Goal: Information Seeking & Learning: Learn about a topic

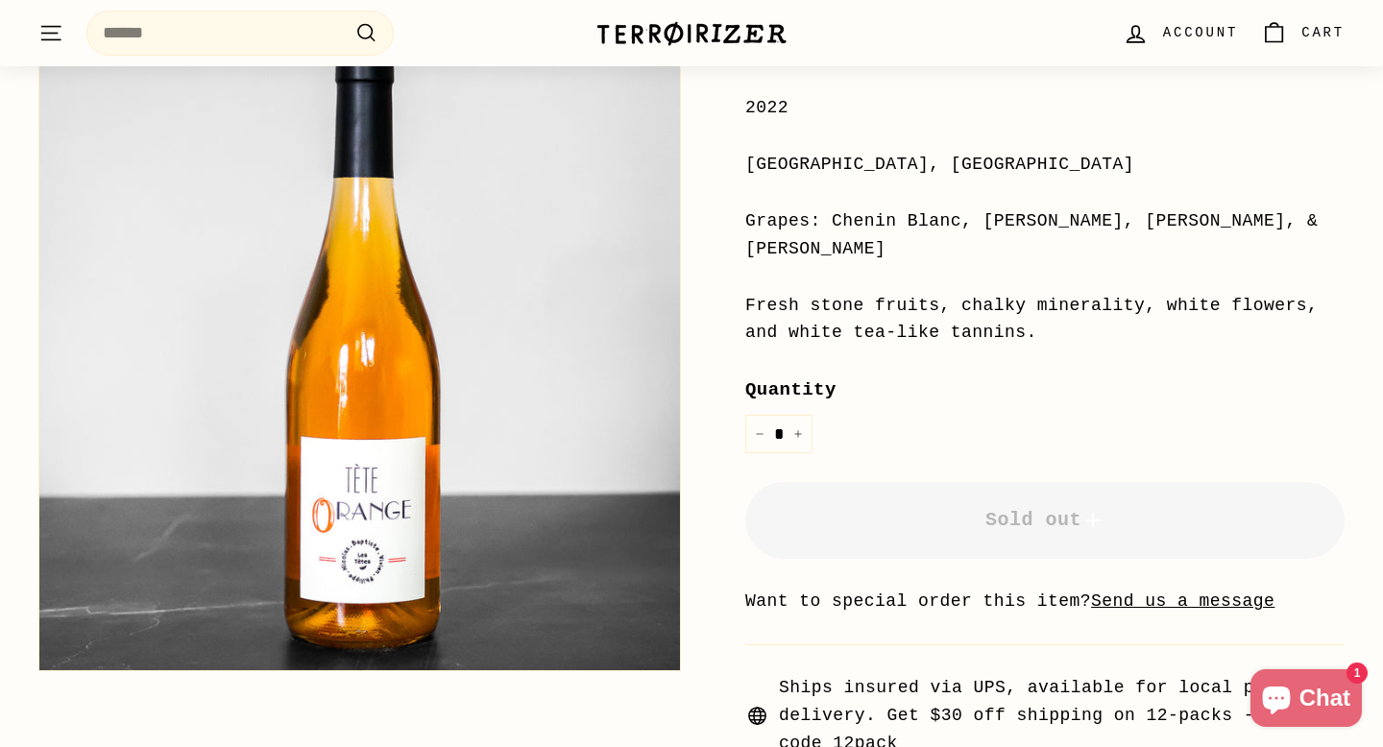
scroll to position [523, 0]
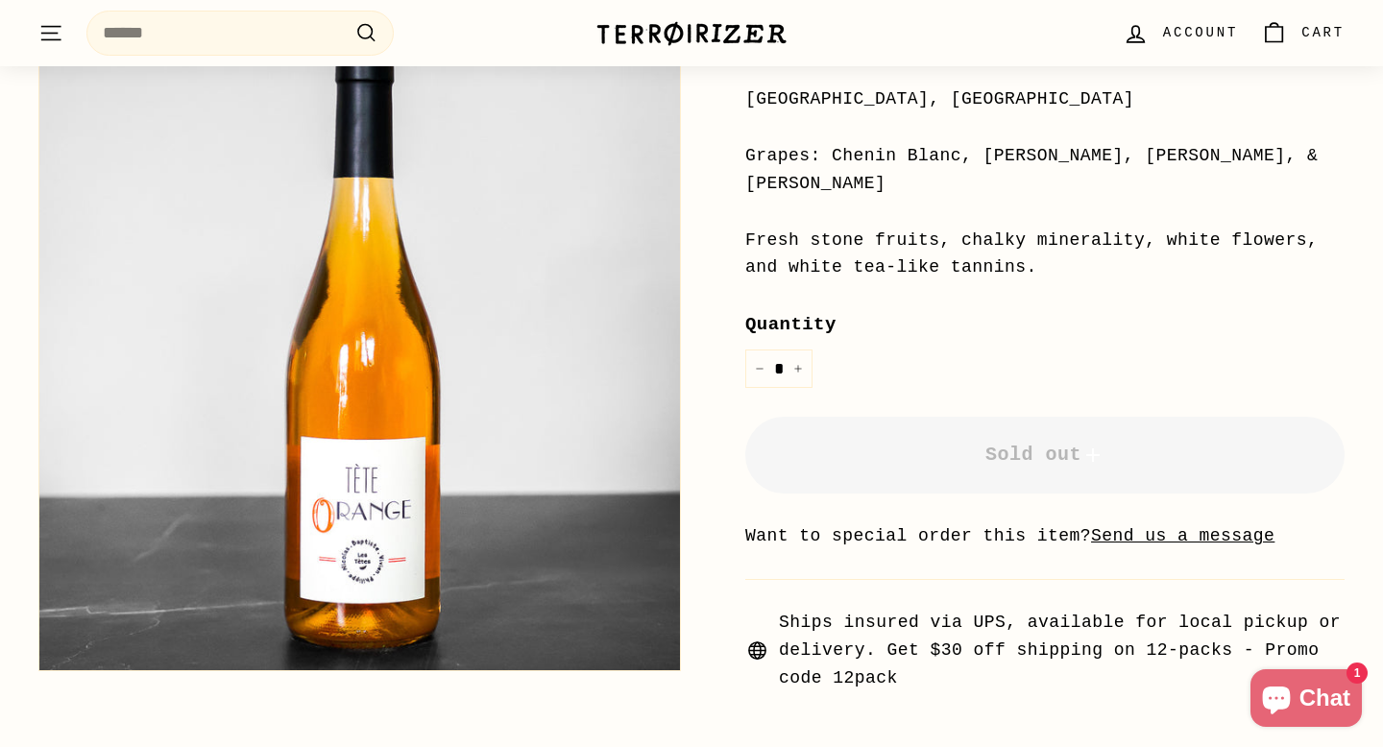
drag, startPoint x: 741, startPoint y: 236, endPoint x: 1119, endPoint y: 270, distance: 379.9
click at [1119, 270] on div "Home / Tète Orange Les Tètes Price Regular price $26 00 $26.00 / 2022 [GEOGRAPH…" at bounding box center [1023, 206] width 643 height 974
copy div "Fresh stone fruits, chalky minerality, white flowers, and white tea-like tannin…"
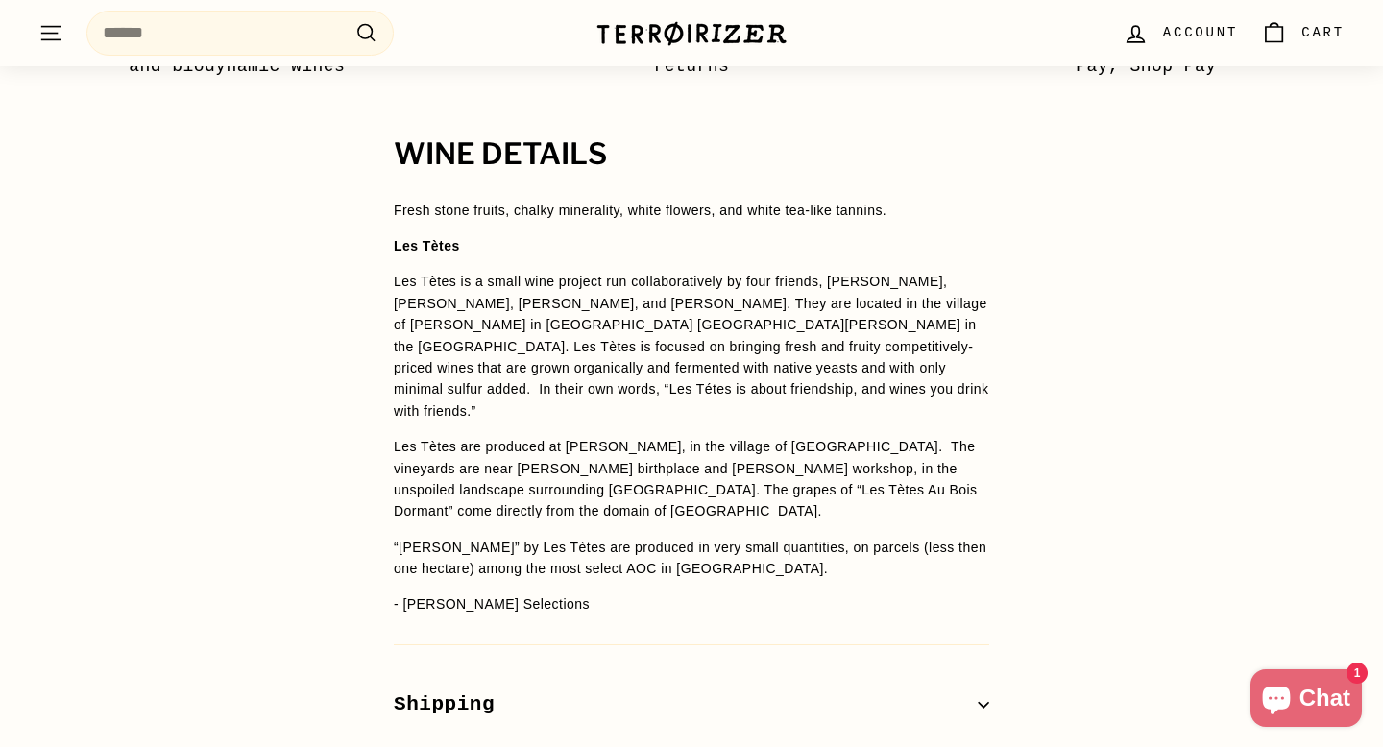
scroll to position [1447, 0]
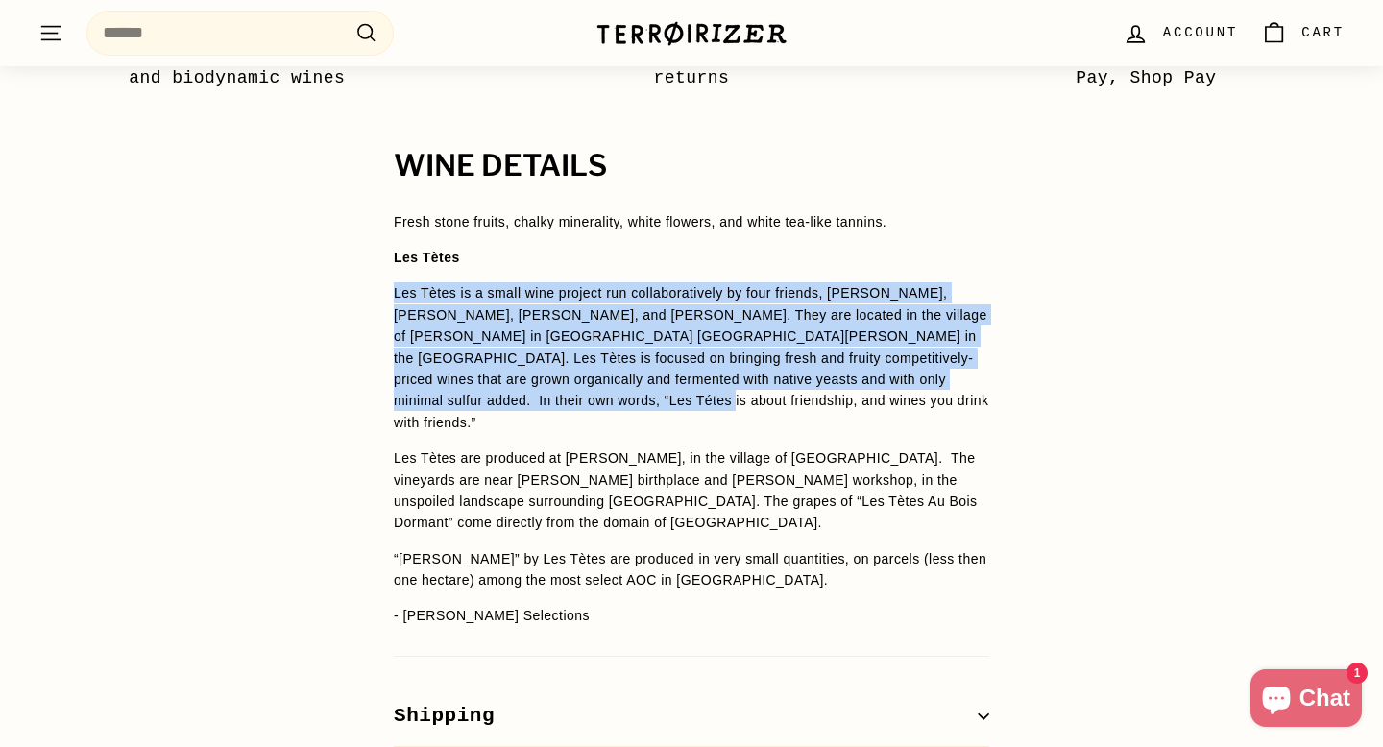
drag, startPoint x: 392, startPoint y: 292, endPoint x: 574, endPoint y: 405, distance: 214.8
click at [574, 405] on div "WINE DETAILS Fresh stone fruits, chalky minerality, white flowers, and white te…" at bounding box center [691, 480] width 672 height 660
copy p "Les Tètes is a small wine project run collaboratively by four friends, [PERSON_…"
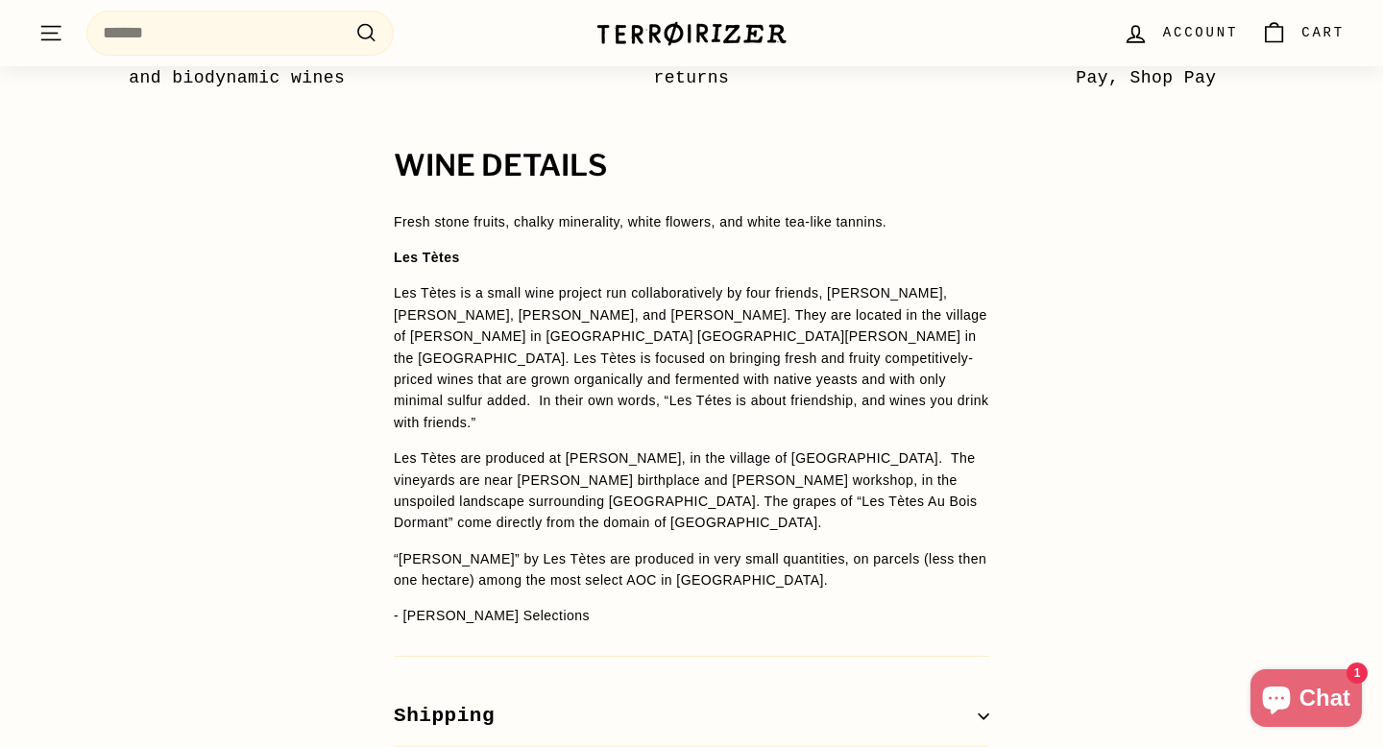
click at [590, 448] on p "Les Tètes are produced at [PERSON_NAME], in the village of [GEOGRAPHIC_DATA]. T…" at bounding box center [692, 491] width 596 height 86
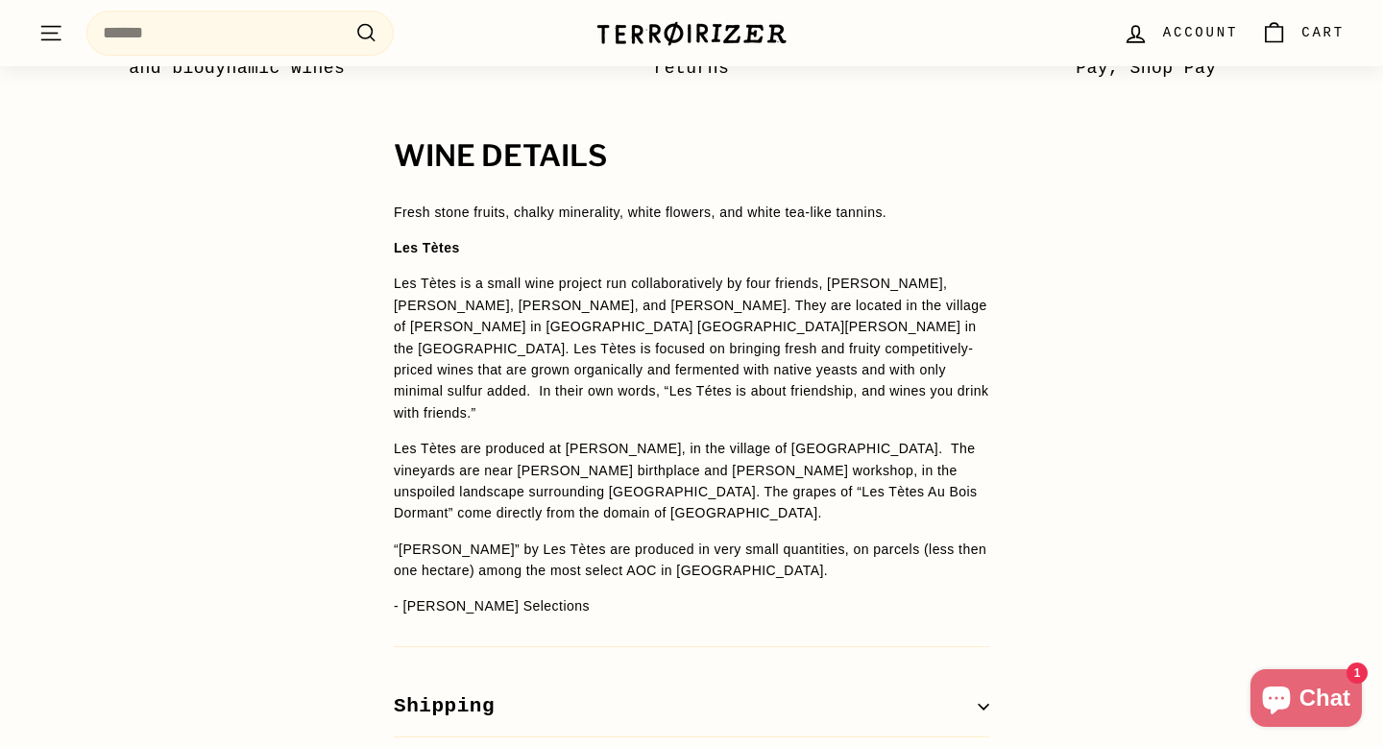
scroll to position [1457, 0]
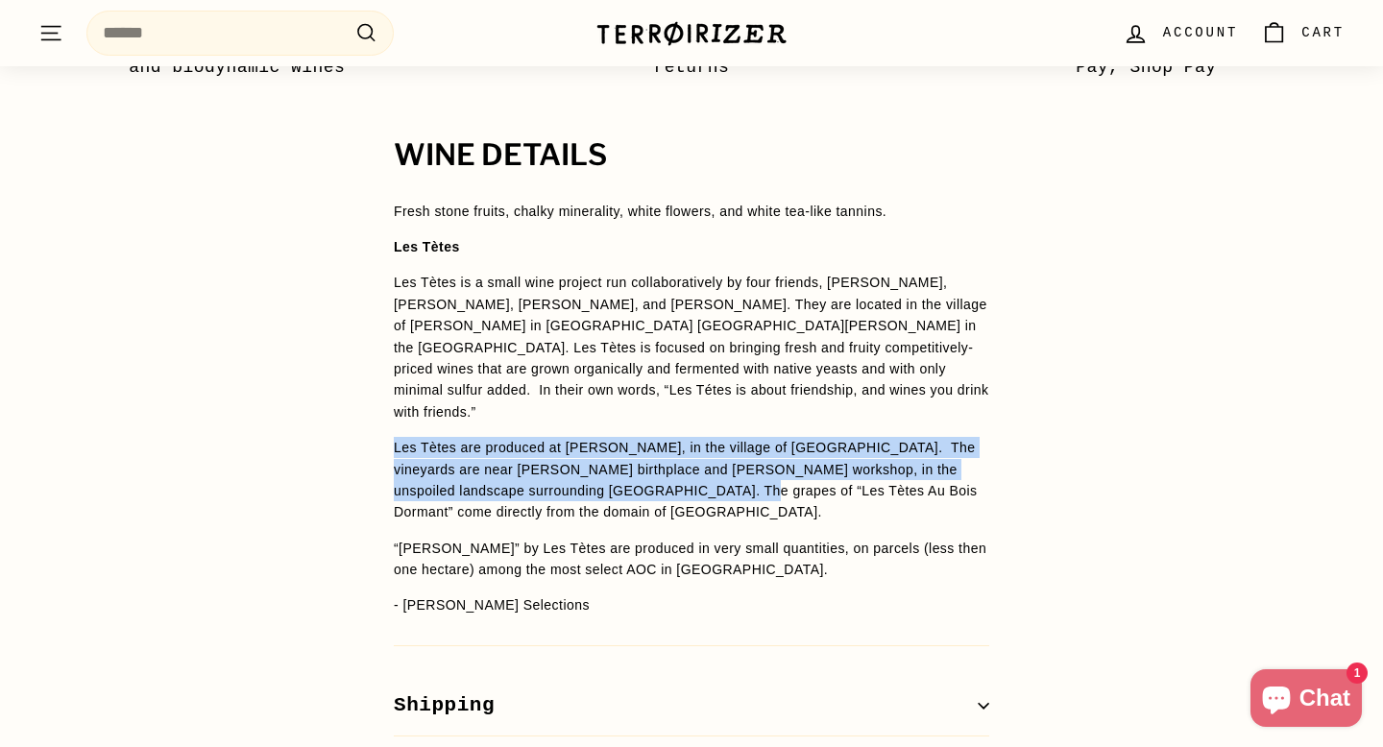
drag, startPoint x: 387, startPoint y: 422, endPoint x: 708, endPoint y: 464, distance: 323.6
click at [708, 464] on div "WINE DETAILS Fresh stone fruits, chalky minerality, white flowers, and white te…" at bounding box center [691, 469] width 672 height 660
copy p "Les Tètes are produced at [PERSON_NAME], in the village of [GEOGRAPHIC_DATA]. T…"
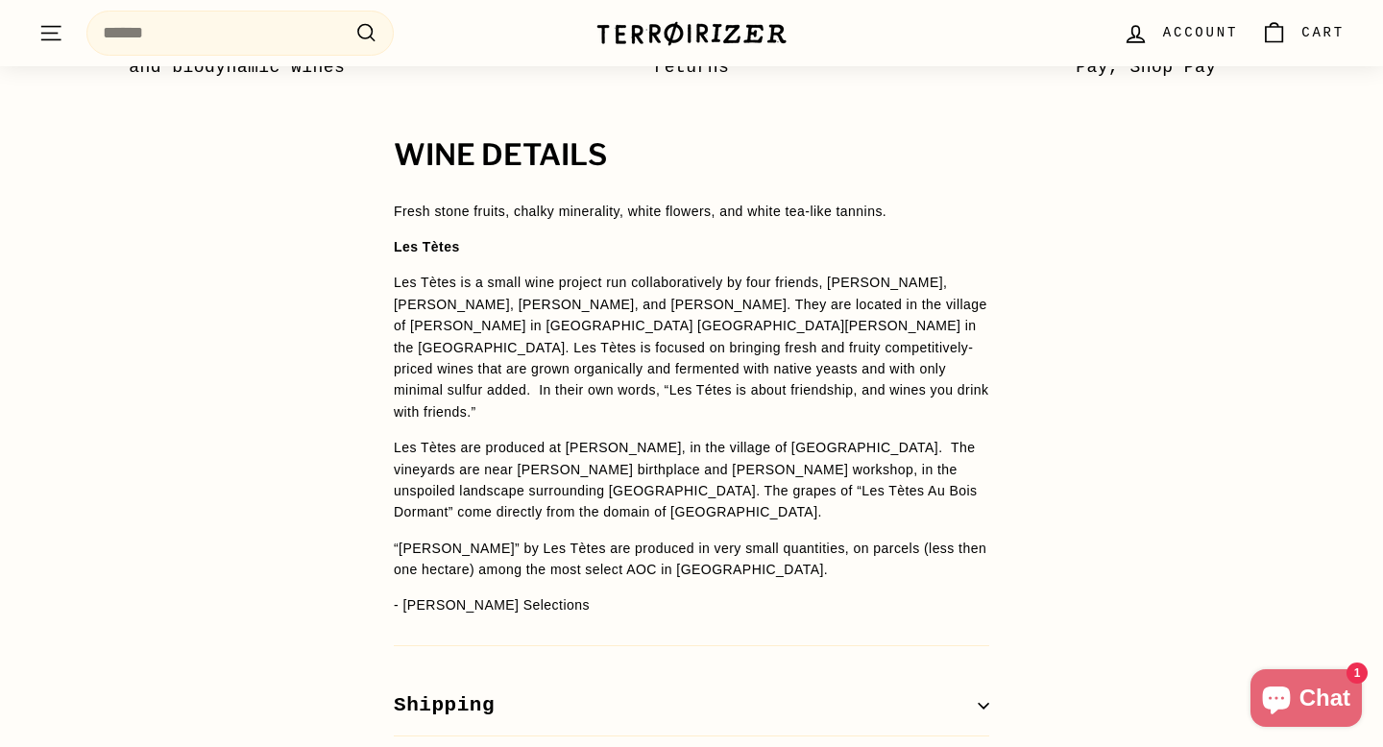
click at [676, 396] on p "Les Tètes is a small wine project run collaboratively by four friends, [PERSON_…" at bounding box center [692, 347] width 596 height 151
drag, startPoint x: 852, startPoint y: 308, endPoint x: 438, endPoint y: 323, distance: 414.2
click at [438, 323] on p "Les Tètes is a small wine project run collaboratively by four friends, [PERSON_…" at bounding box center [692, 347] width 596 height 151
copy p "[PERSON_NAME]-[PERSON_NAME]"
click at [742, 413] on span "Fresh stone fruits, chalky minerality, white flowers, and white tea-like tannin…" at bounding box center [692, 409] width 596 height 416
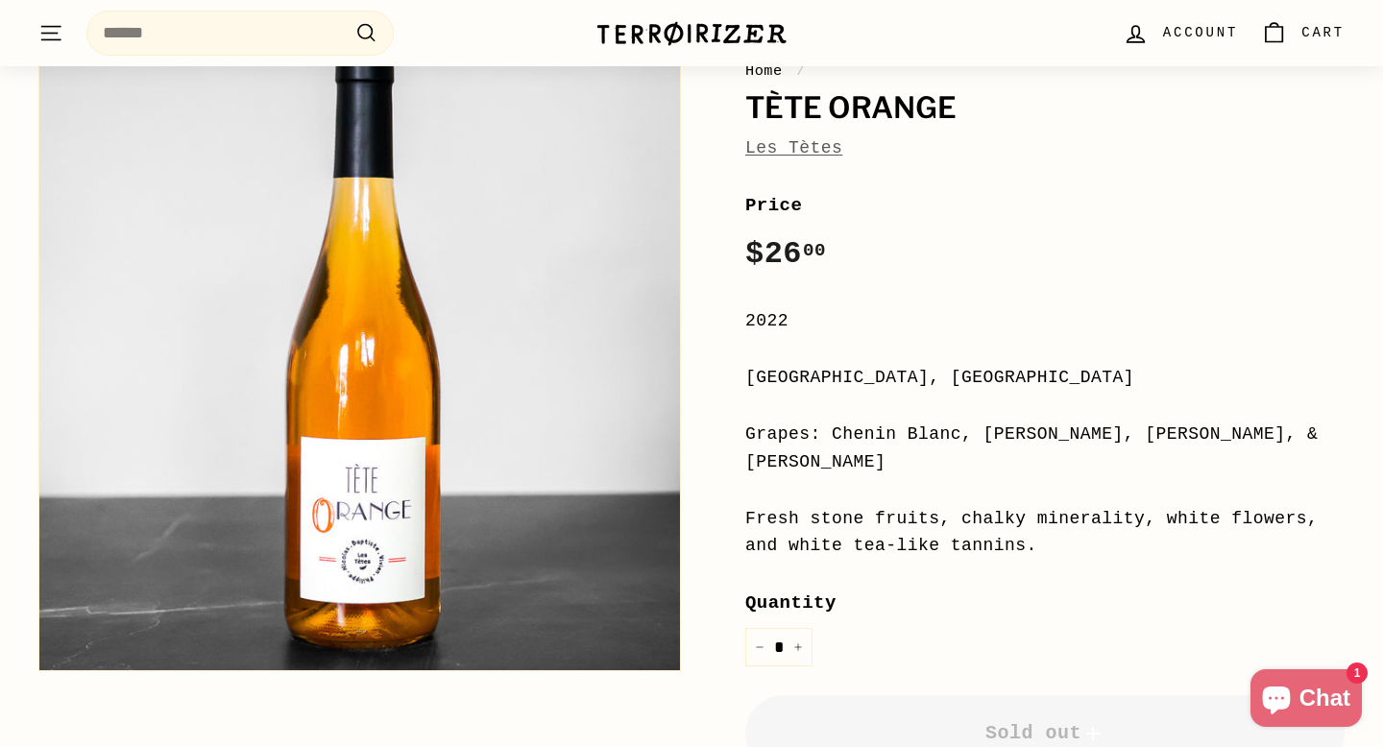
scroll to position [246, 0]
drag, startPoint x: 839, startPoint y: 428, endPoint x: 887, endPoint y: 474, distance: 65.2
click at [887, 474] on div "Grapes: Chenin Blanc, [PERSON_NAME], [PERSON_NAME], & [PERSON_NAME]" at bounding box center [1044, 448] width 599 height 56
click at [867, 452] on div "Grapes: Chenin Blanc, [PERSON_NAME], [PERSON_NAME], & [PERSON_NAME]" at bounding box center [1044, 448] width 599 height 56
drag, startPoint x: 833, startPoint y: 435, endPoint x: 858, endPoint y: 466, distance: 39.6
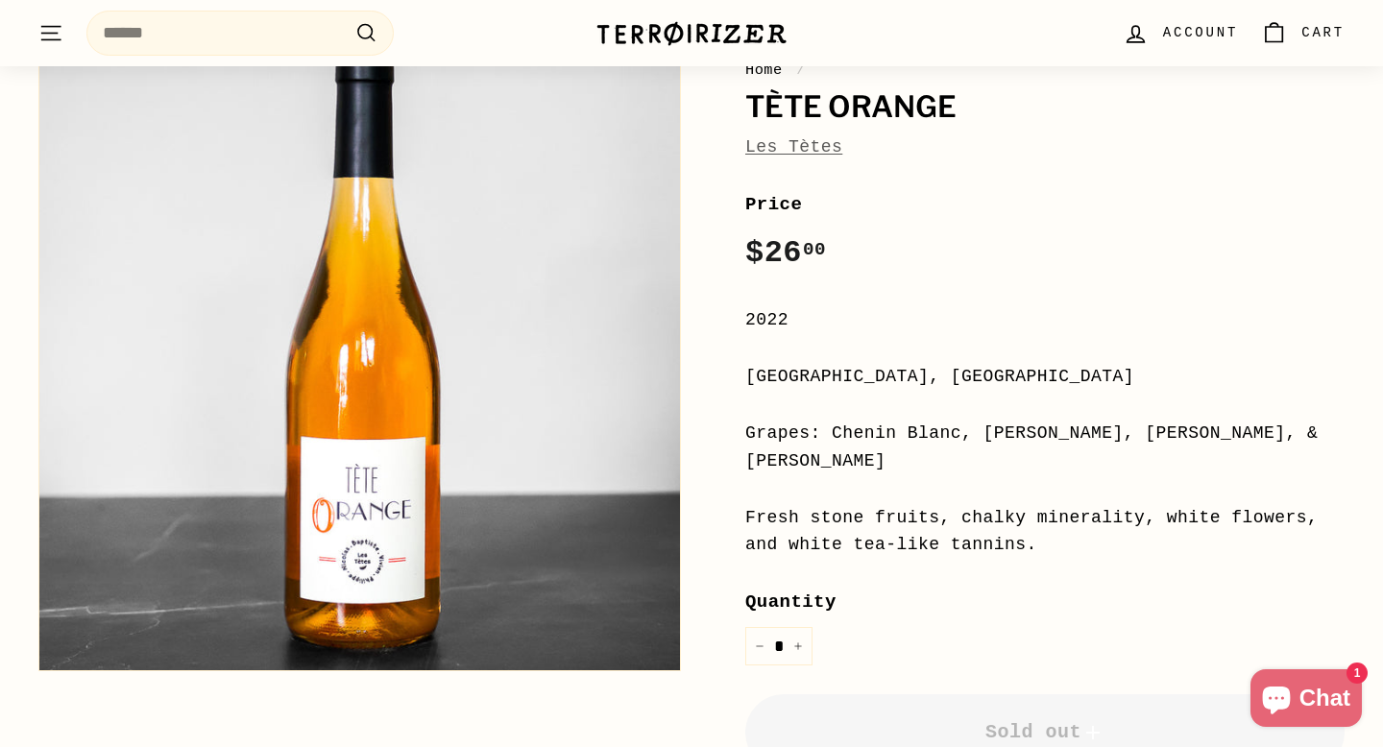
click at [858, 466] on div "Grapes: Chenin Blanc, [PERSON_NAME], [PERSON_NAME], & [PERSON_NAME]" at bounding box center [1044, 448] width 599 height 56
copy div "Chenin Blanc, [PERSON_NAME], [PERSON_NAME], & [PERSON_NAME]"
